Goal: Information Seeking & Learning: Find specific page/section

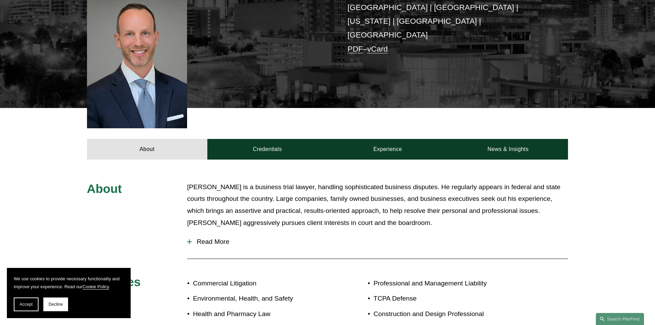
scroll to position [411, 0]
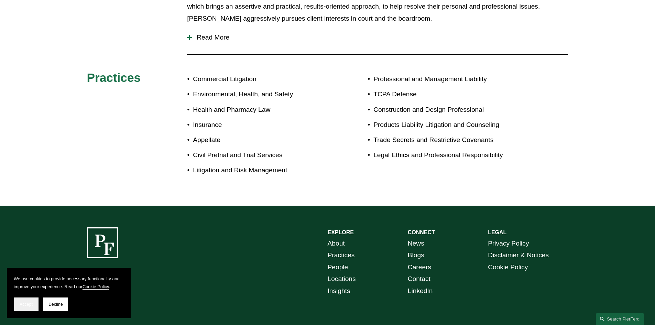
click at [29, 303] on span "Accept" at bounding box center [26, 304] width 13 height 5
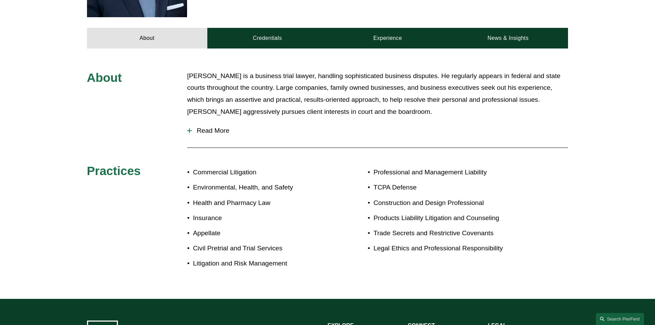
scroll to position [307, 0]
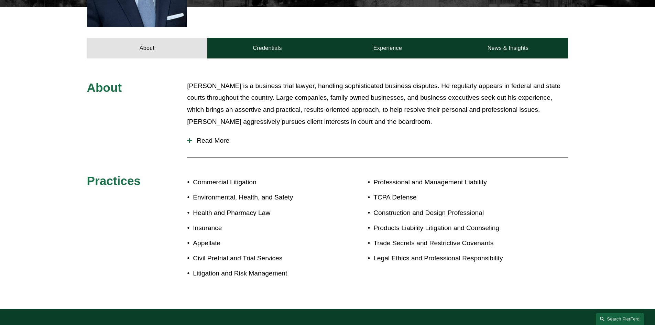
click at [188, 138] on div at bounding box center [189, 140] width 5 height 5
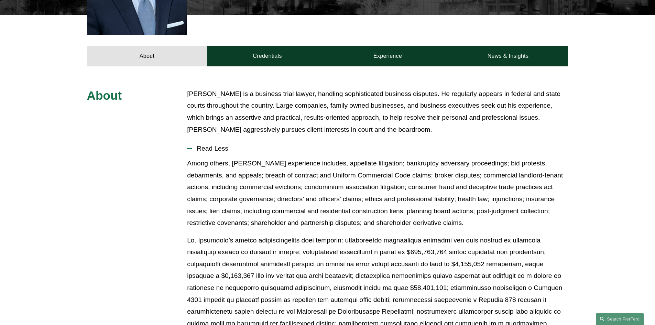
scroll to position [204, 0]
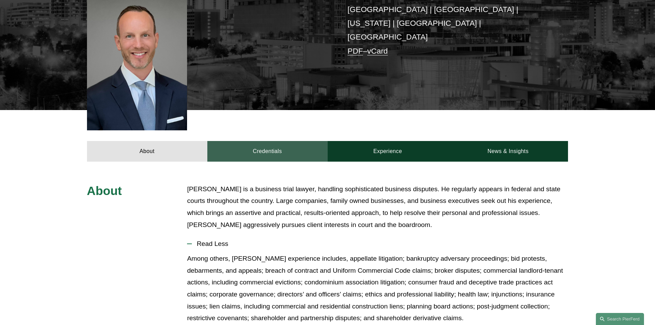
click at [268, 141] on link "Credentials" at bounding box center [267, 151] width 120 height 21
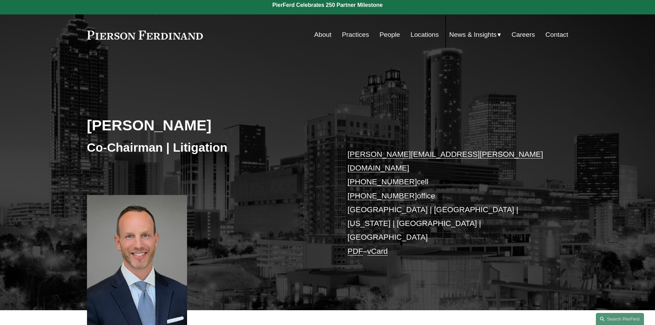
scroll to position [0, 0]
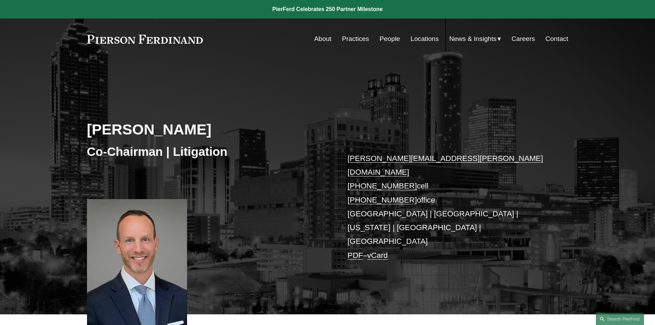
click at [387, 42] on link "People" at bounding box center [390, 38] width 21 height 13
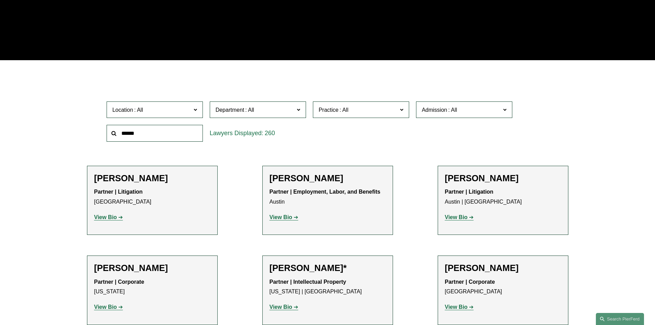
scroll to position [206, 0]
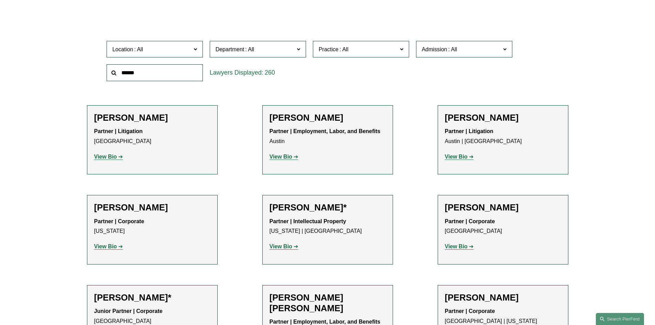
click at [192, 49] on label "Location" at bounding box center [155, 49] width 96 height 17
click at [0, 0] on link "Atlanta" at bounding box center [0, 0] width 0 height 0
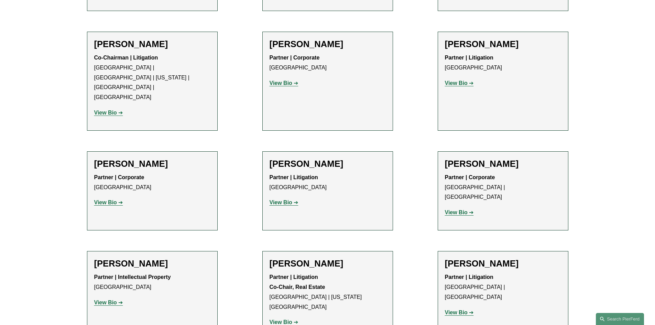
scroll to position [447, 0]
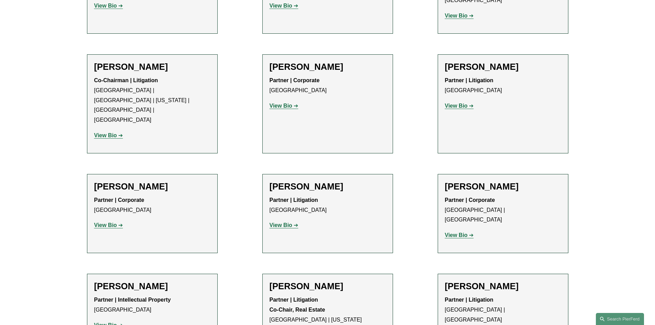
click at [136, 62] on h2 "[PERSON_NAME]" at bounding box center [152, 67] width 116 height 11
click at [115, 132] on strong "View Bio" at bounding box center [105, 135] width 23 height 6
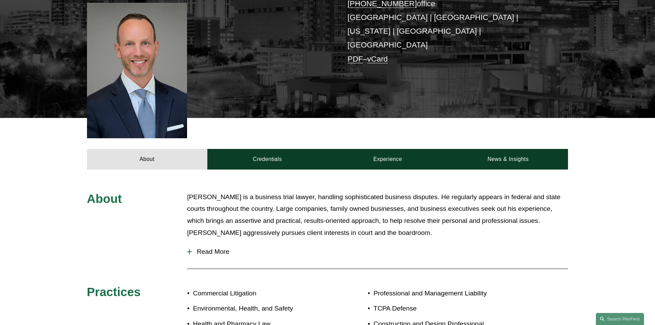
scroll to position [206, 0]
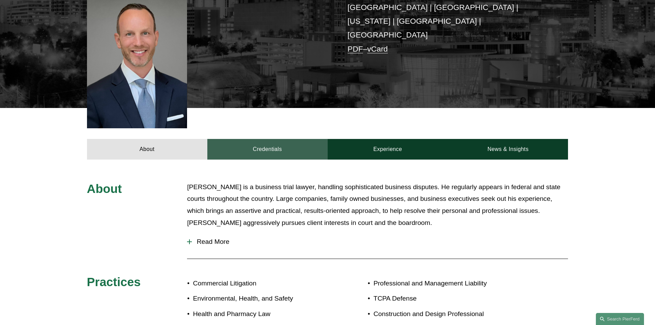
click at [280, 139] on link "Credentials" at bounding box center [267, 149] width 120 height 21
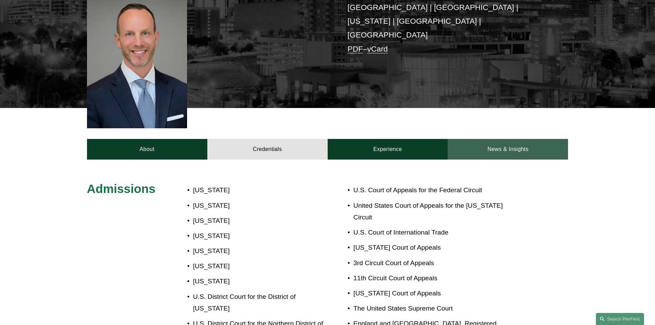
click at [529, 139] on link "News & Insights" at bounding box center [508, 149] width 120 height 21
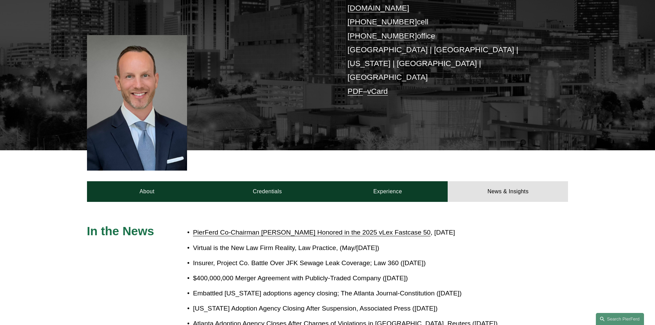
scroll to position [185, 0]
